Goal: Transaction & Acquisition: Purchase product/service

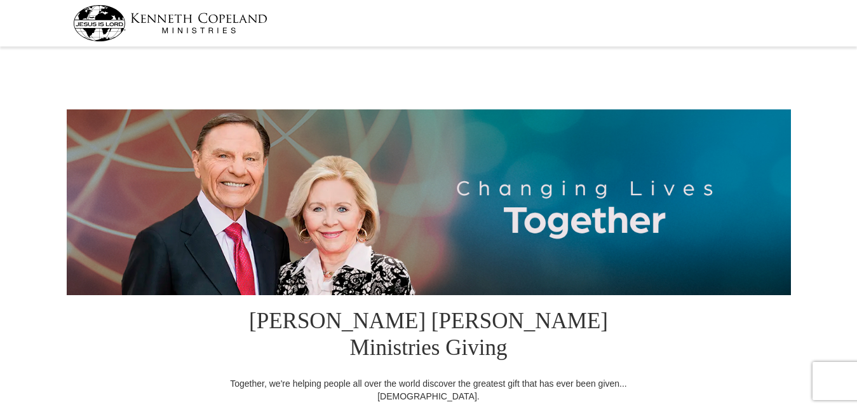
select select "KY"
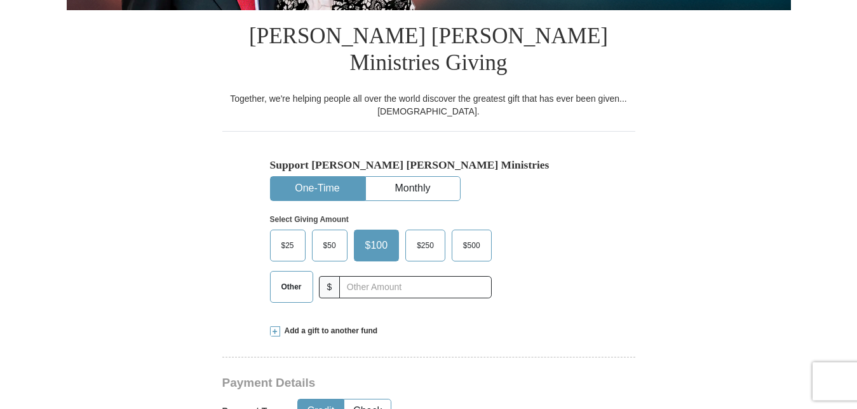
scroll to position [387, 0]
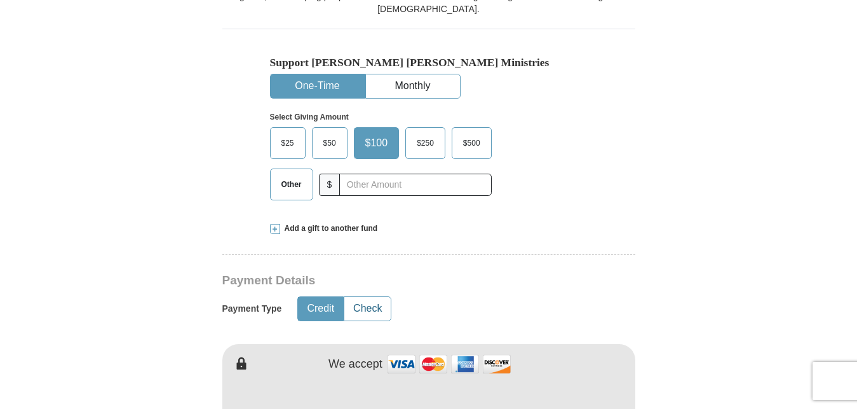
click at [371, 297] on button "Check" at bounding box center [367, 309] width 46 height 24
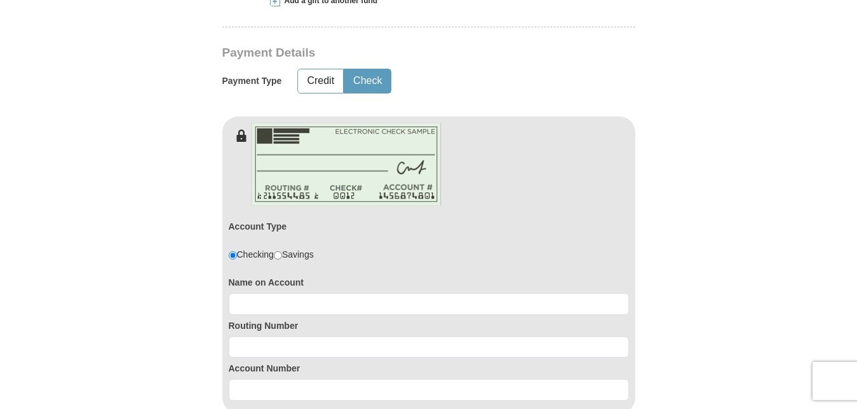
scroll to position [646, 0]
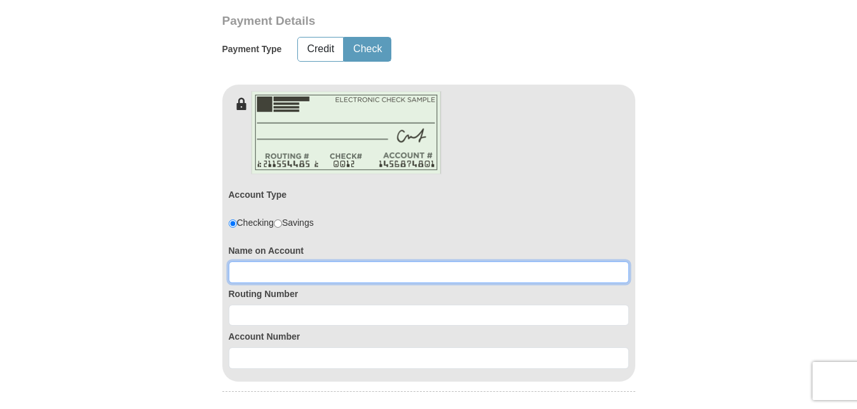
click at [576, 261] on input at bounding box center [429, 272] width 400 height 22
type input "[PERSON_NAME]"
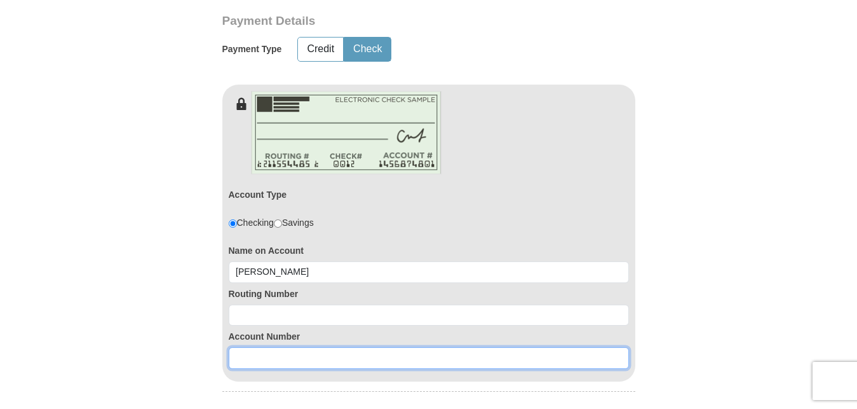
click at [290, 347] on input at bounding box center [429, 358] width 400 height 22
paste input "0019703244"
click at [290, 347] on input "0019703244" at bounding box center [429, 358] width 400 height 22
type input "0019703244"
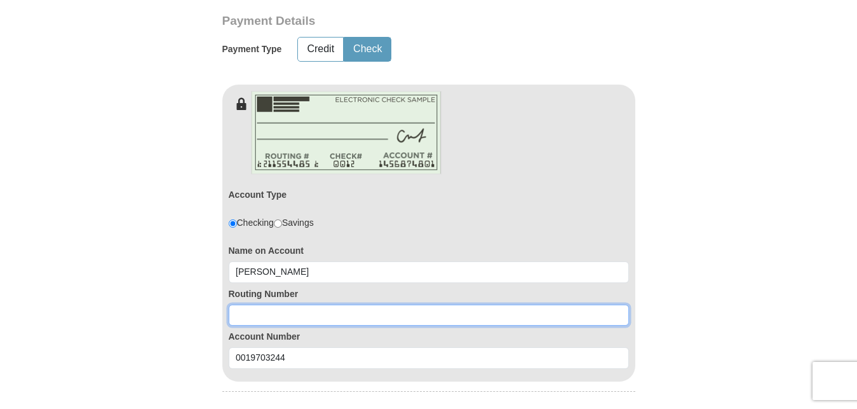
click at [294, 304] on input at bounding box center [429, 315] width 400 height 22
paste input "314074269"
type input "314074269"
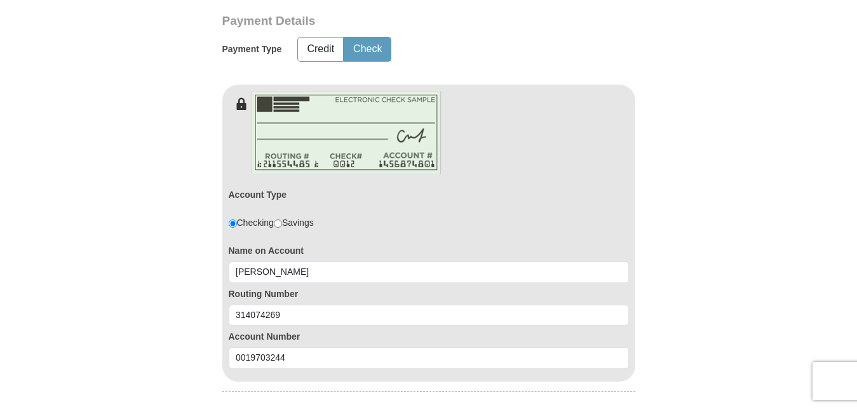
click at [732, 304] on form "[PERSON_NAME] [PERSON_NAME] Ministries Giving Together, we're helping people al…" at bounding box center [429, 190] width 725 height 1572
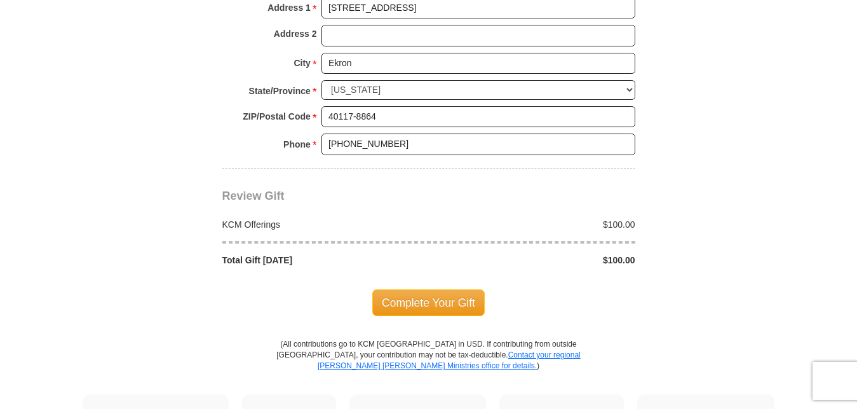
scroll to position [1230, 0]
click at [446, 289] on span "Complete Your Gift" at bounding box center [428, 302] width 113 height 27
